Goal: Transaction & Acquisition: Purchase product/service

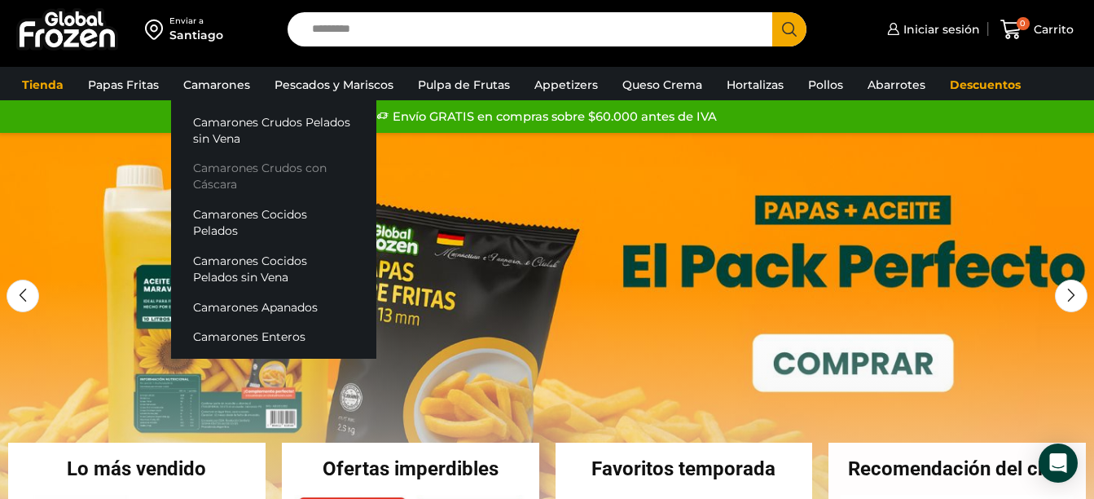
click at [224, 170] on link "Camarones Crudos con Cáscara" at bounding box center [273, 176] width 205 height 46
click at [240, 168] on link "Camarones Crudos con Cáscara" at bounding box center [273, 176] width 205 height 46
